Goal: Information Seeking & Learning: Learn about a topic

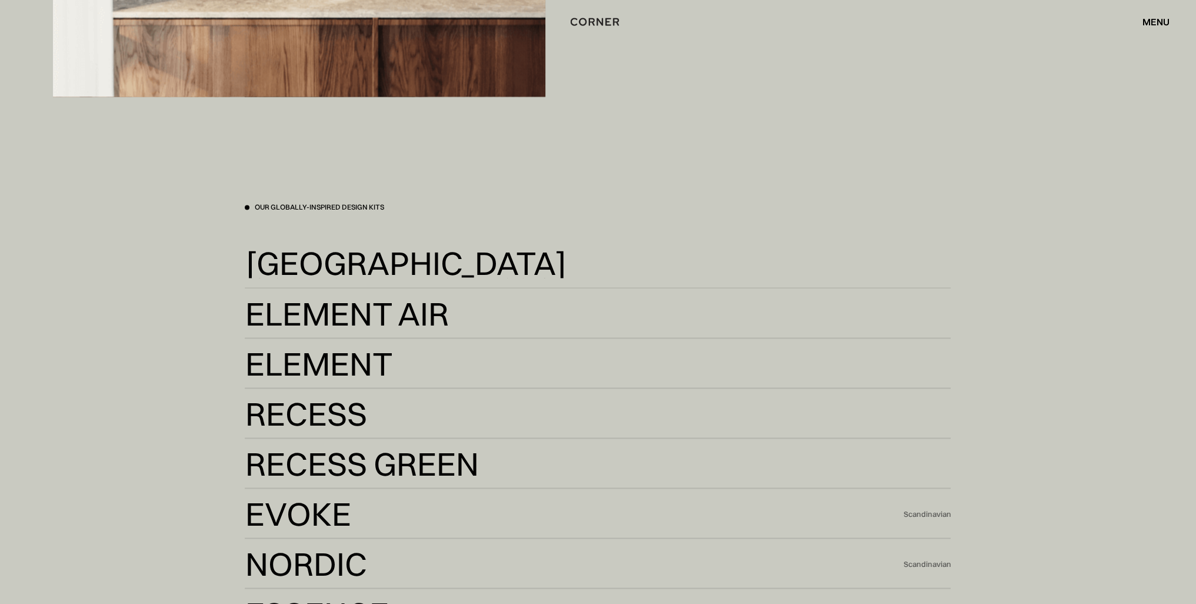
scroll to position [2706, 0]
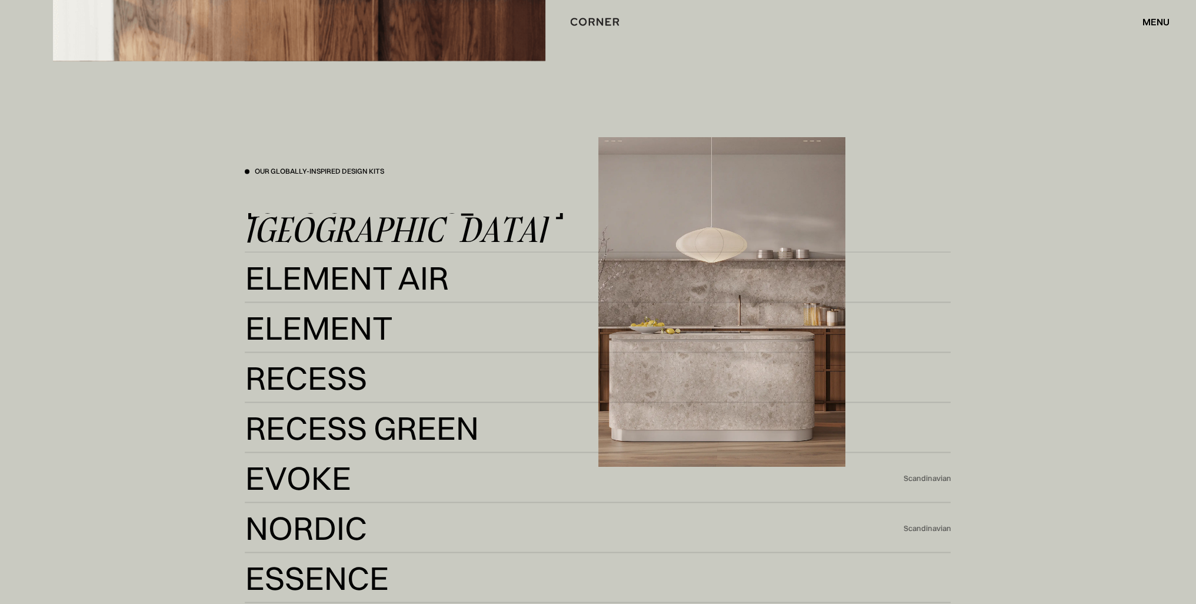
click at [319, 211] on div "Kyoto [GEOGRAPHIC_DATA]" at bounding box center [598, 227] width 706 height 50
click at [329, 224] on div "[GEOGRAPHIC_DATA]" at bounding box center [396, 227] width 302 height 28
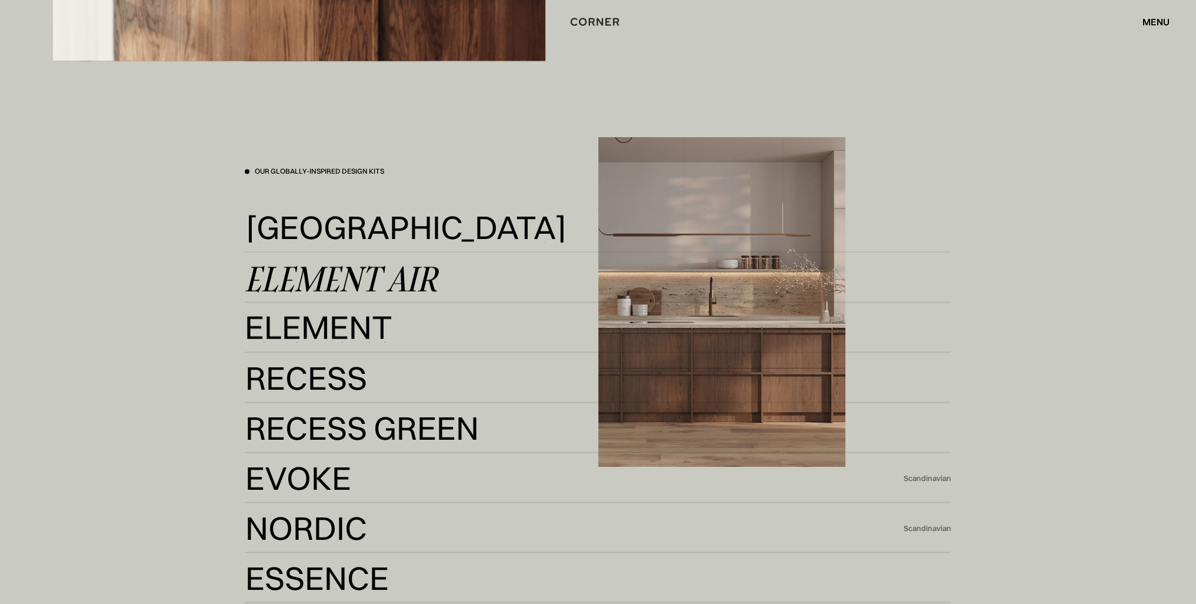
click at [314, 264] on div "Element Air" at bounding box center [341, 278] width 192 height 28
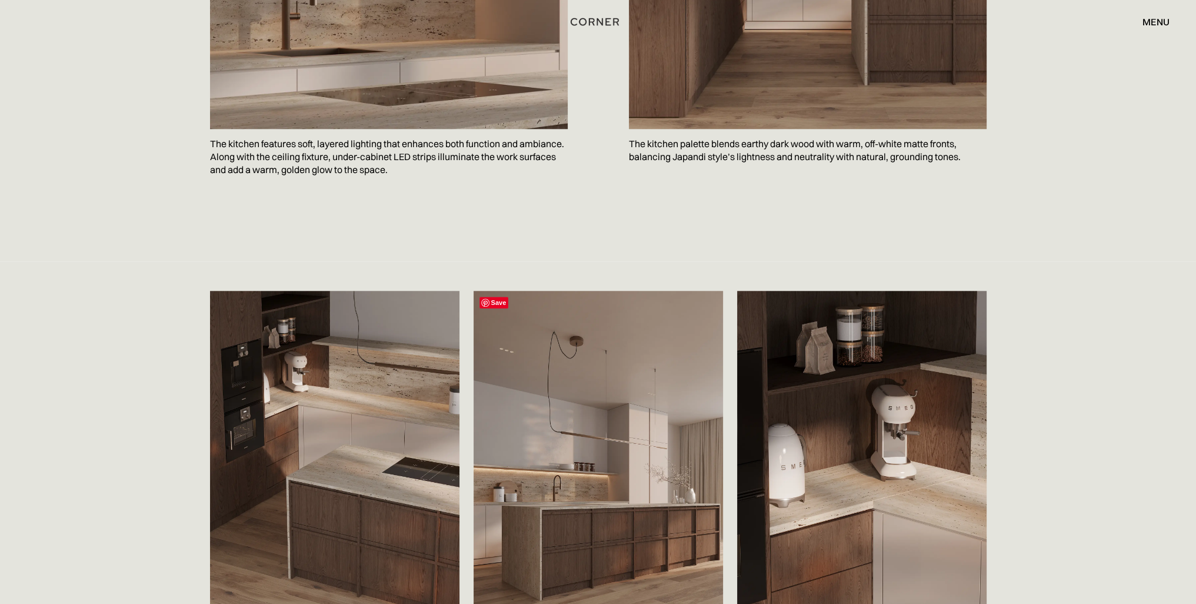
scroll to position [1353, 0]
